Goal: Information Seeking & Learning: Learn about a topic

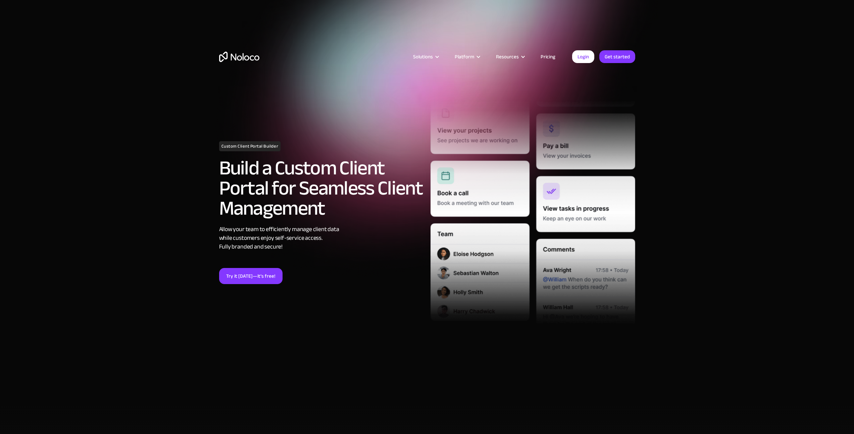
click at [550, 57] on link "Pricing" at bounding box center [548, 56] width 32 height 9
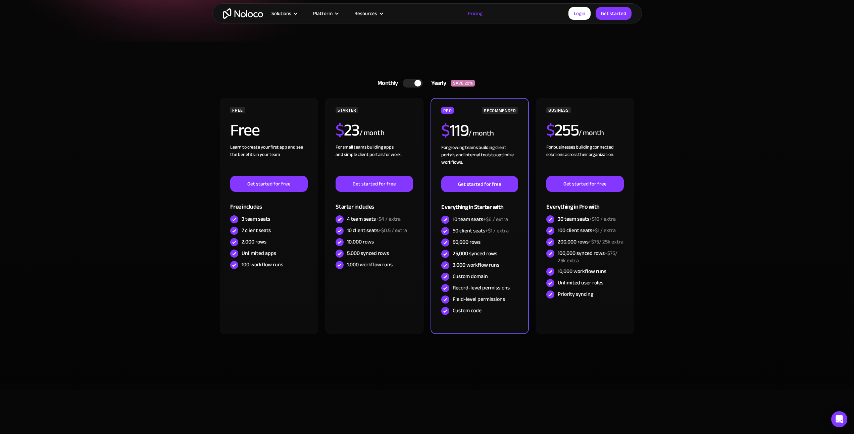
scroll to position [163, 0]
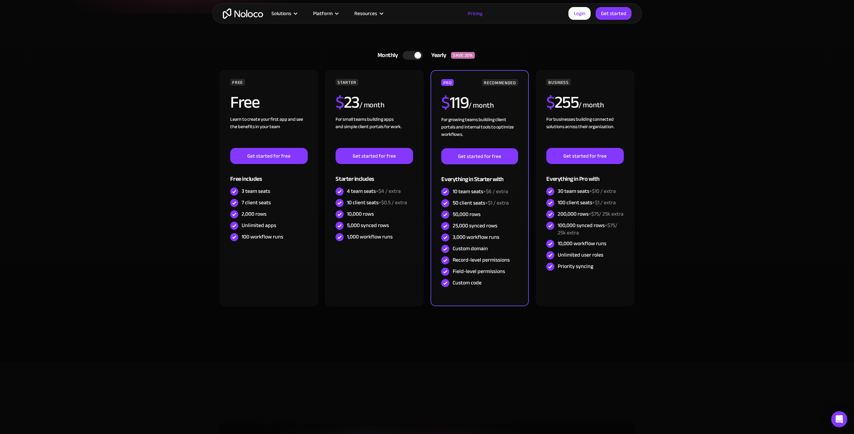
click at [241, 14] on img "home" at bounding box center [243, 13] width 40 height 10
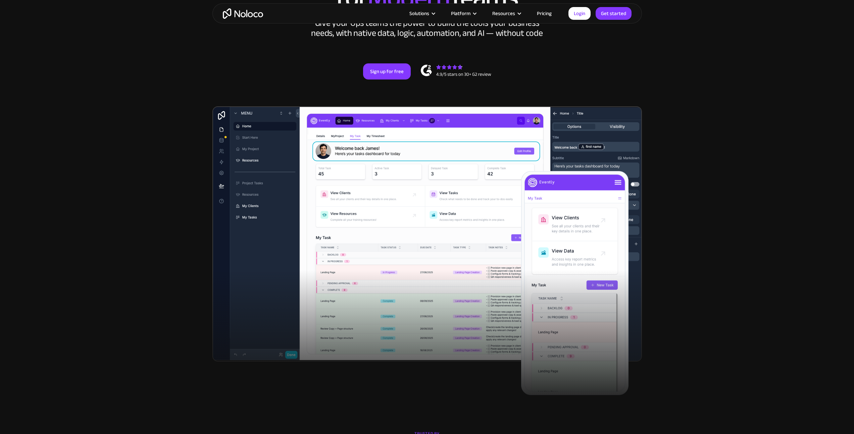
scroll to position [290, 0]
